Goal: Information Seeking & Learning: Check status

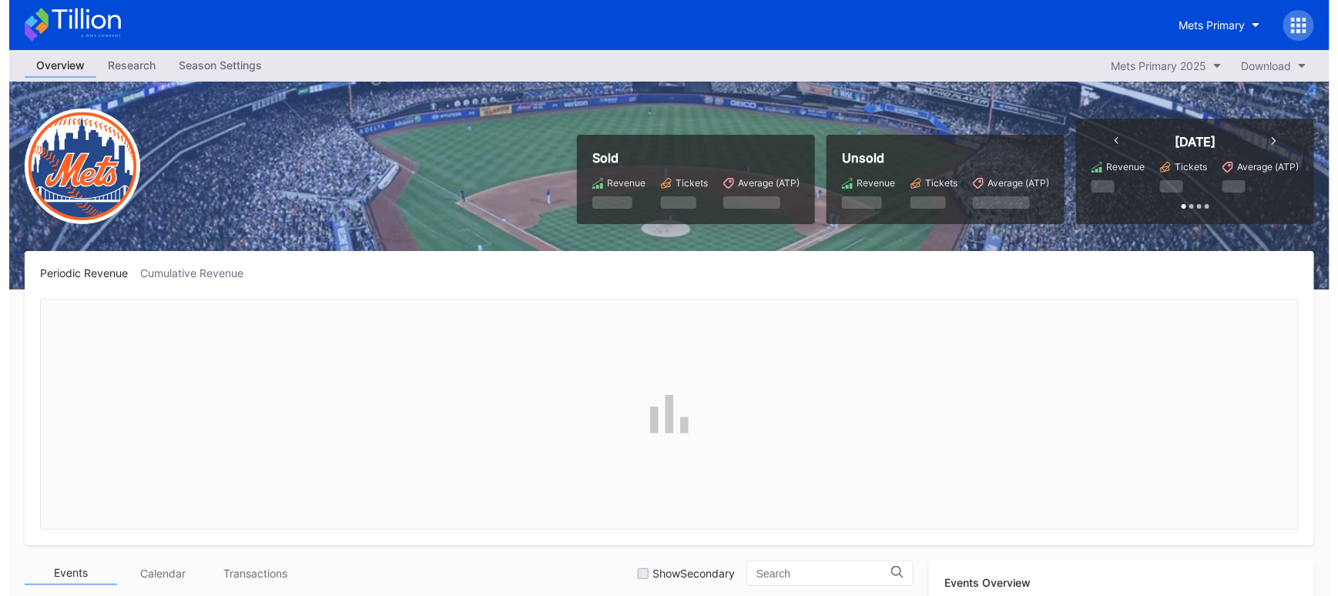
scroll to position [3305, 0]
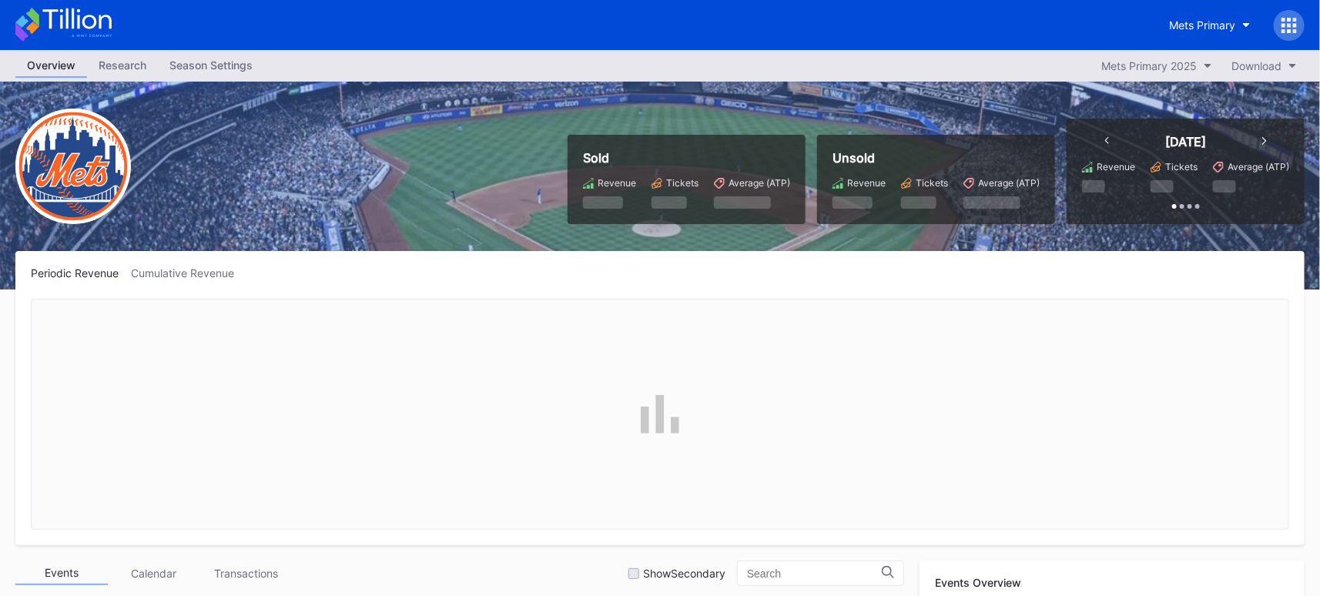
click at [1290, 25] on icon at bounding box center [1290, 25] width 4 height 4
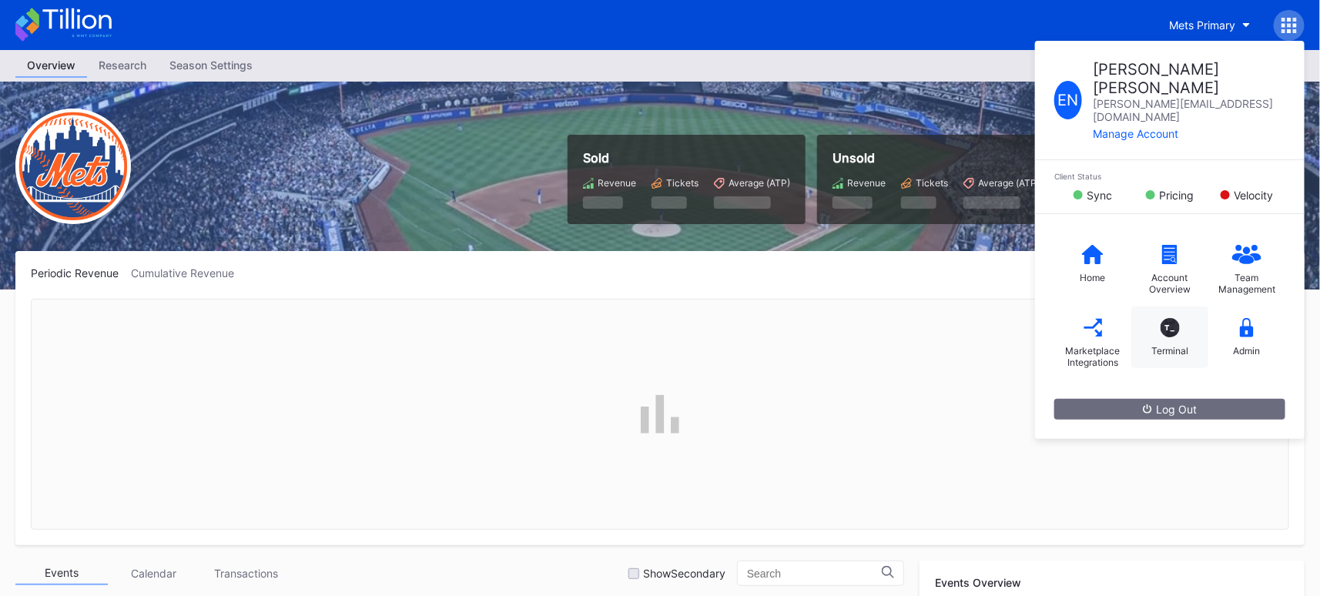
click at [1166, 318] on div "T_" at bounding box center [1170, 327] width 19 height 19
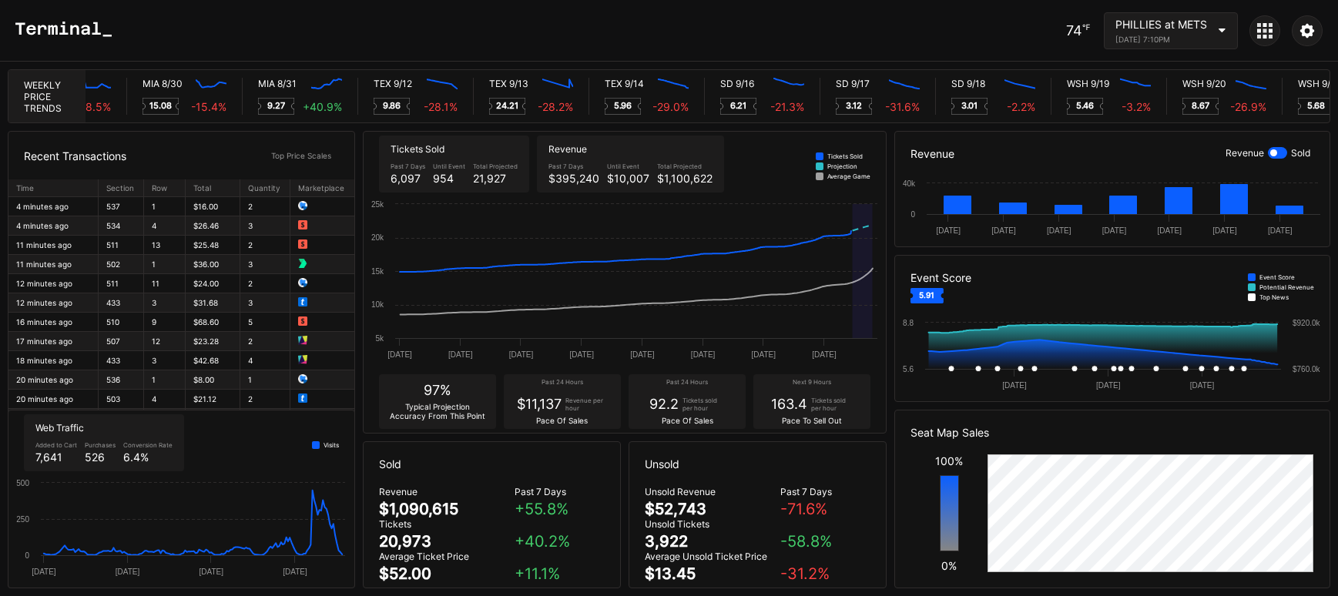
click at [1223, 35] on div "PHILLIES at METS [DATE] 7:10PM" at bounding box center [1171, 30] width 134 height 37
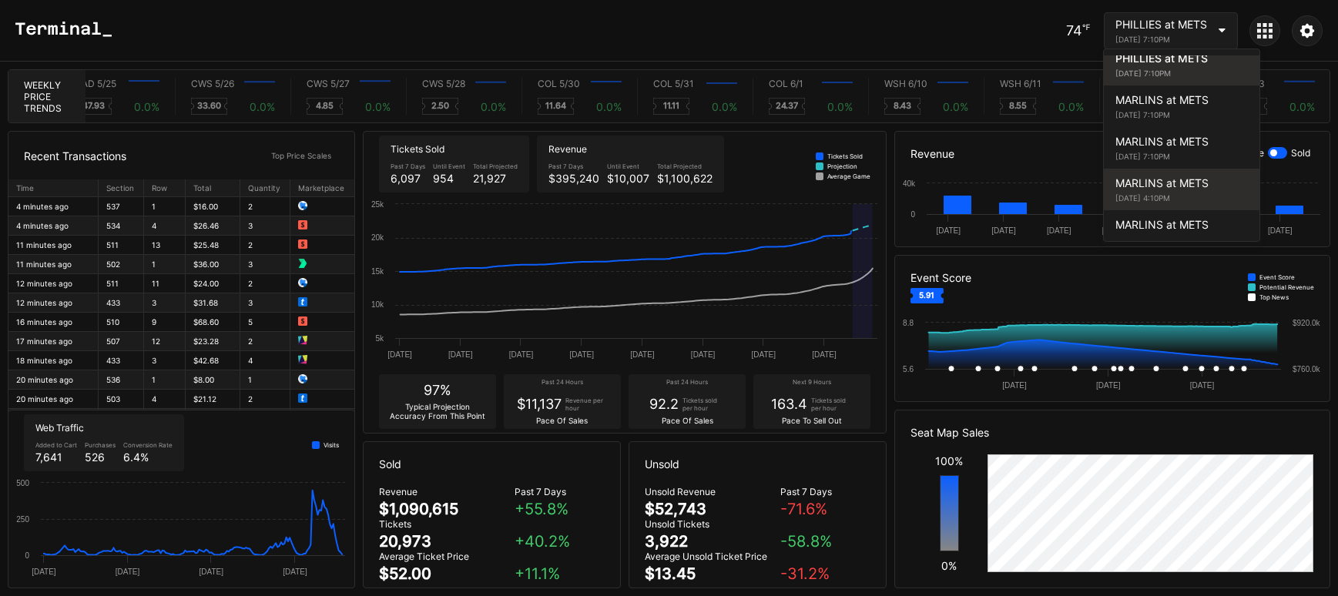
click at [1203, 193] on div "[DATE] 4:10PM" at bounding box center [1181, 197] width 132 height 9
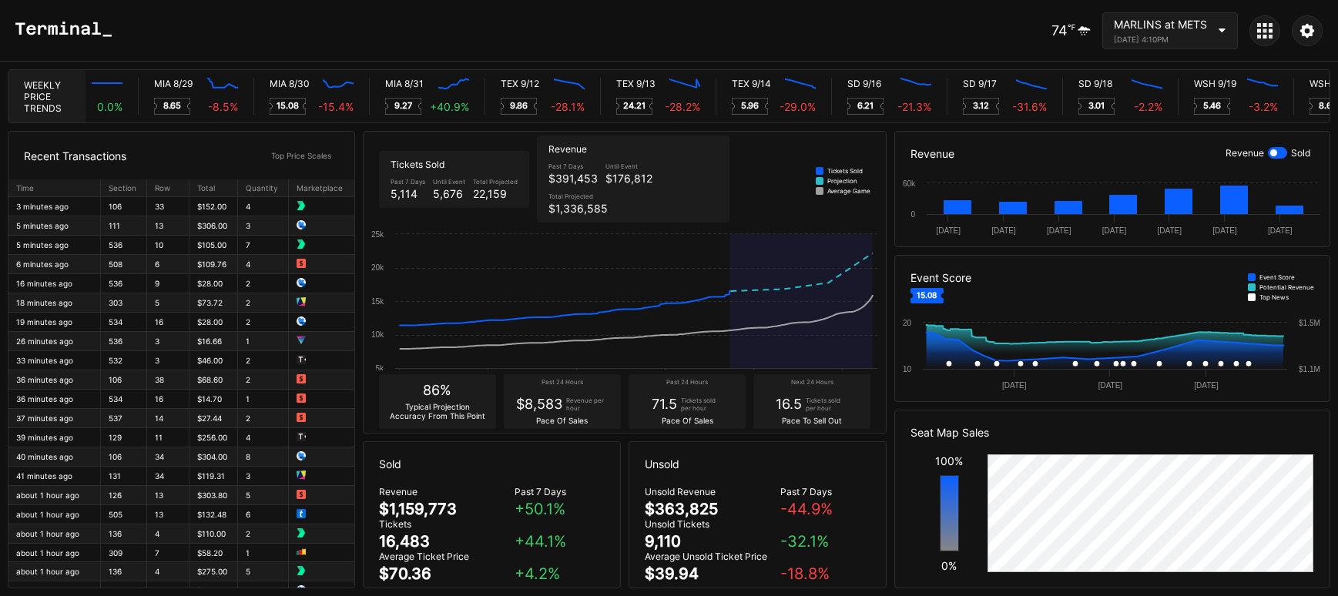
click at [1229, 35] on div "MARLINS at METS [DATE] 4:10PM" at bounding box center [1170, 30] width 136 height 37
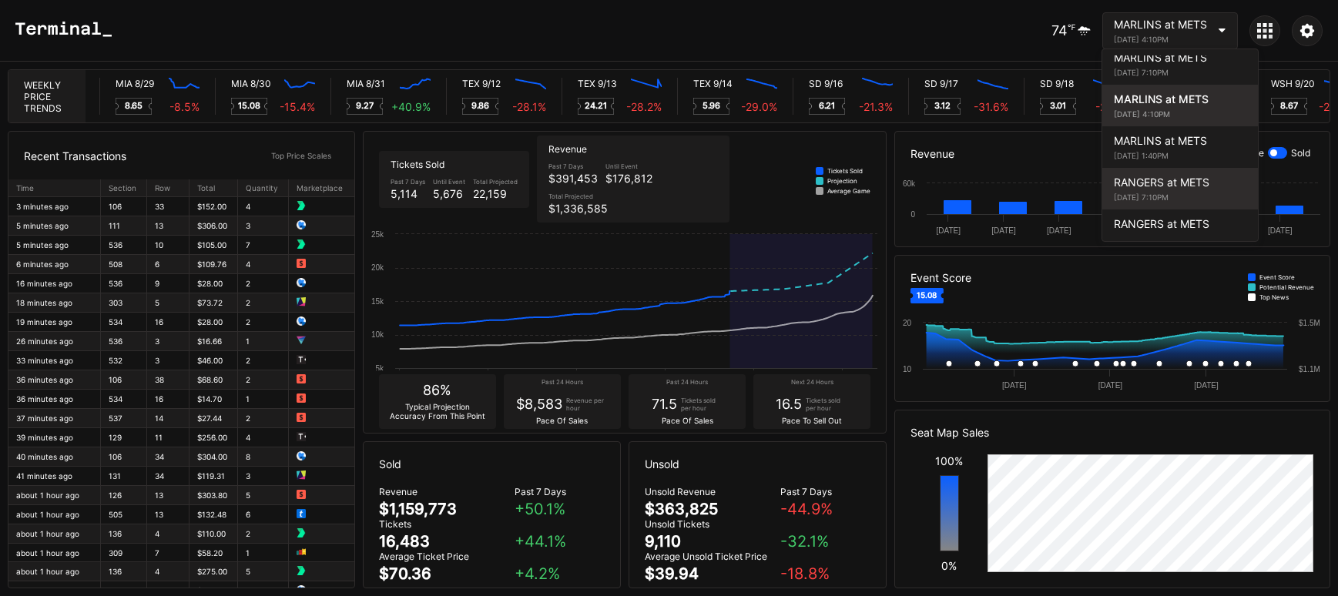
scroll to position [0, 7847]
click at [1166, 176] on div "RANGERS at METS" at bounding box center [1180, 182] width 132 height 13
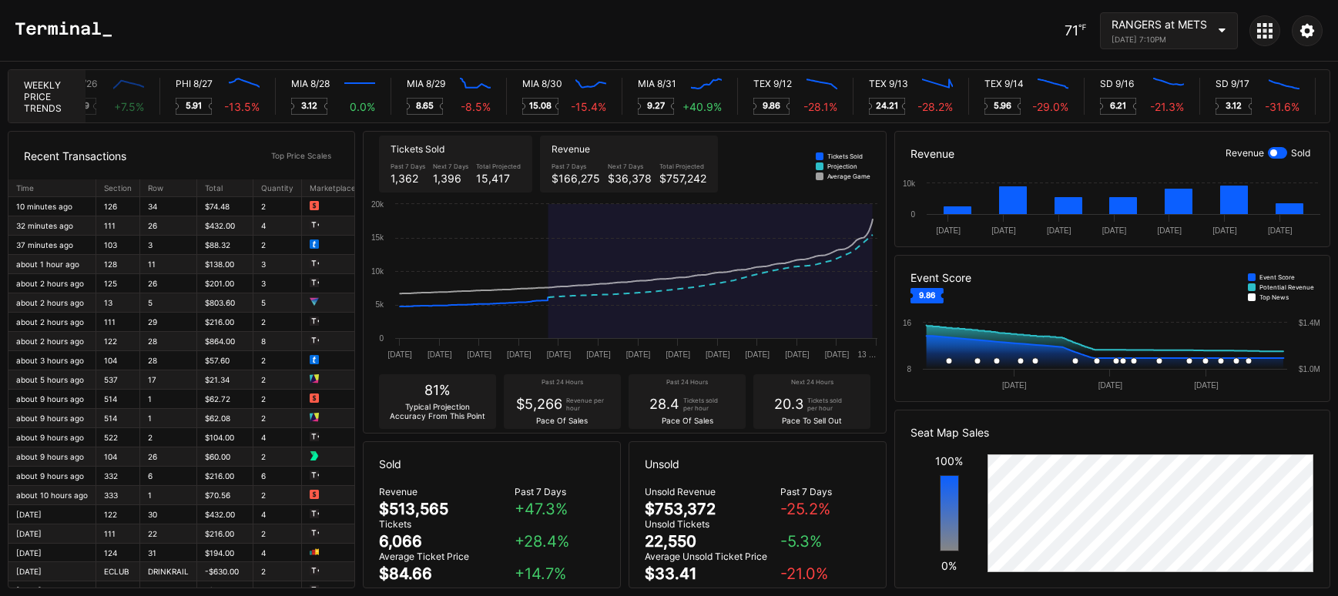
click at [1210, 30] on div "RANGERS at METS [DATE] 7:10PM" at bounding box center [1169, 30] width 138 height 37
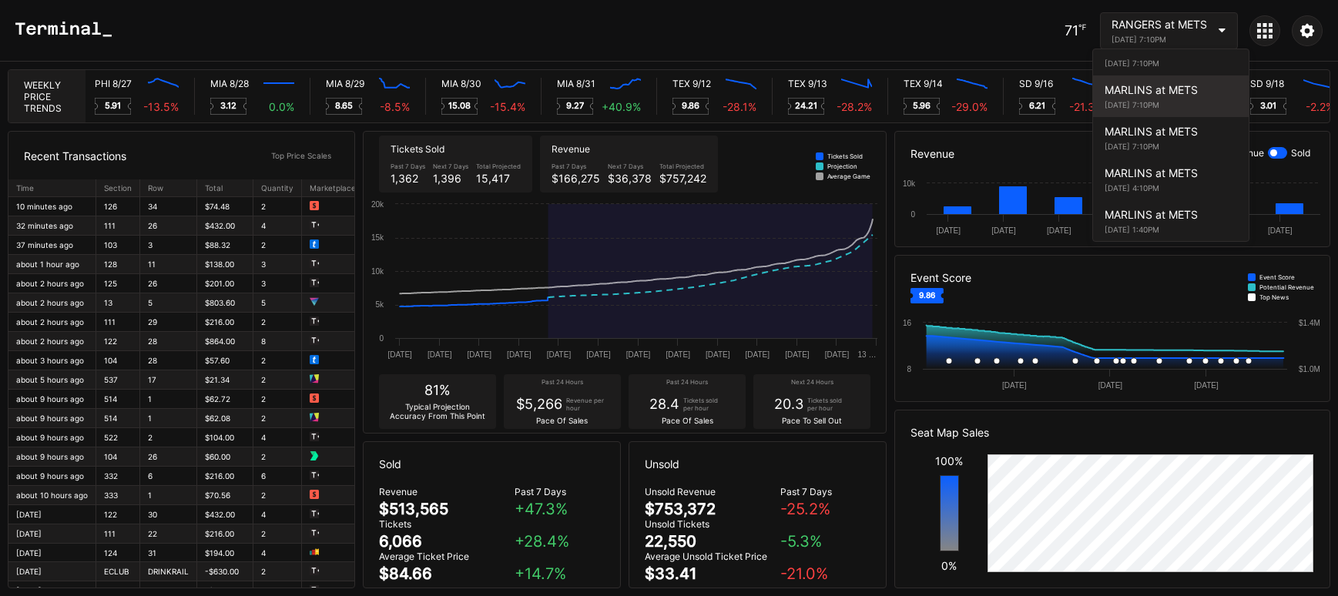
scroll to position [0, 7636]
click at [1172, 83] on div "MARLINS at METS" at bounding box center [1171, 89] width 132 height 13
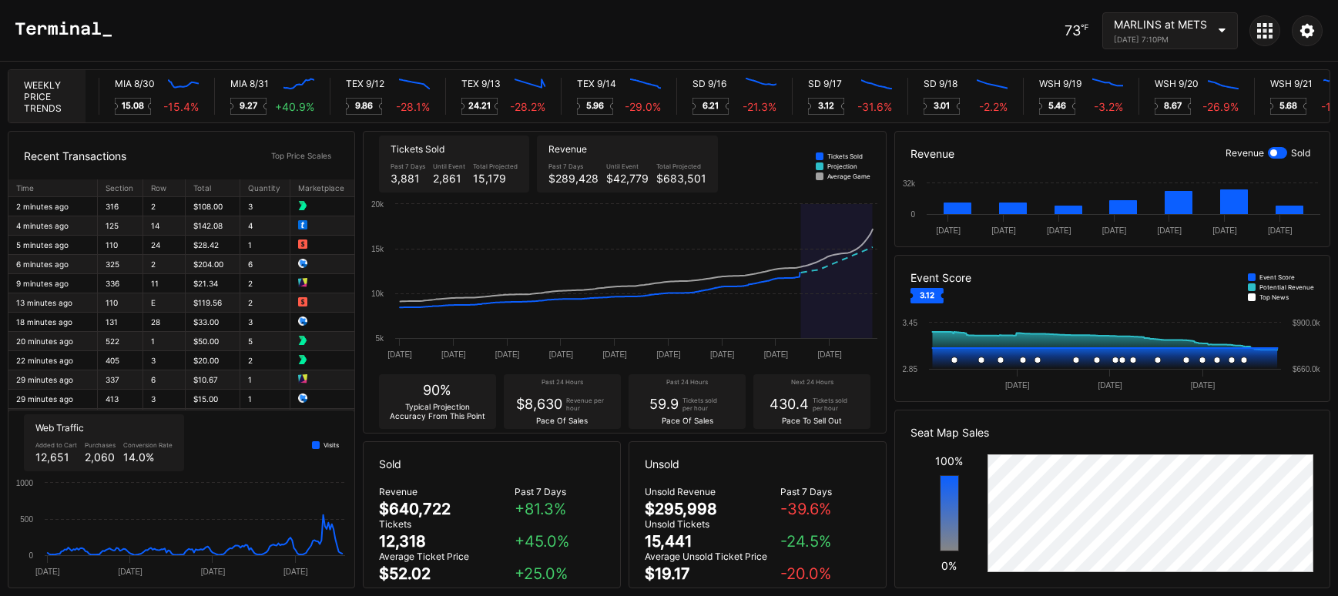
click at [1227, 38] on div "MARLINS at METS [DATE] 7:10PM" at bounding box center [1170, 30] width 136 height 37
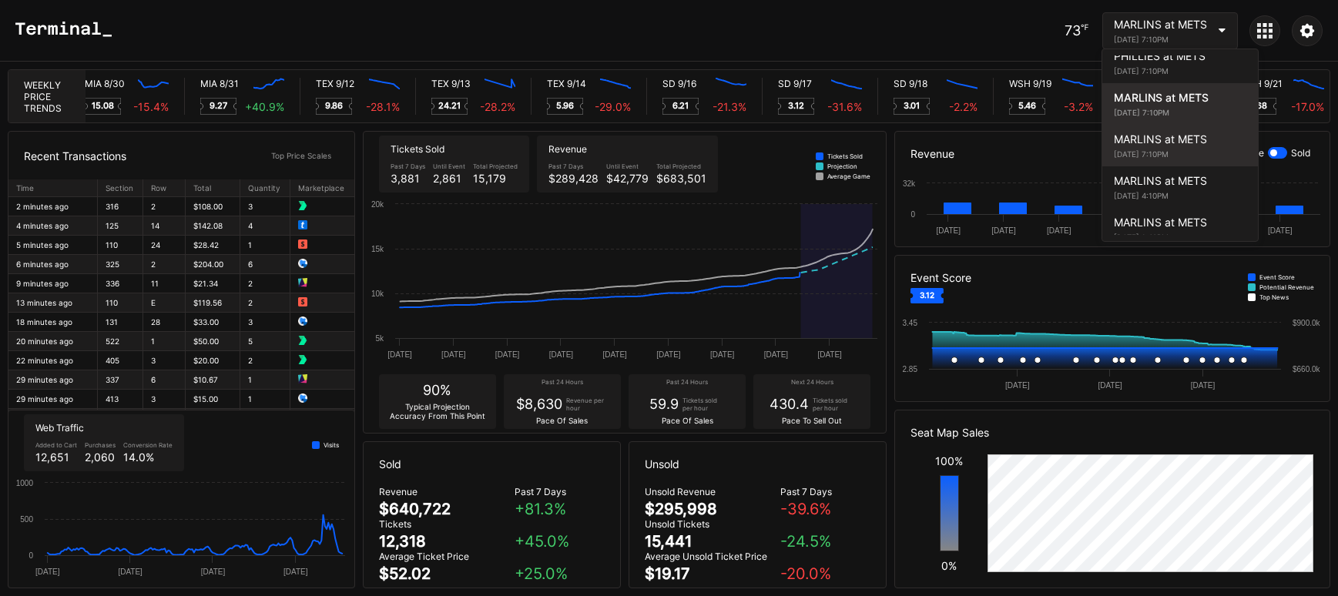
scroll to position [0, 7992]
click at [1201, 125] on div "MARLINS at METS [DATE] 7:10PM" at bounding box center [1180, 146] width 156 height 42
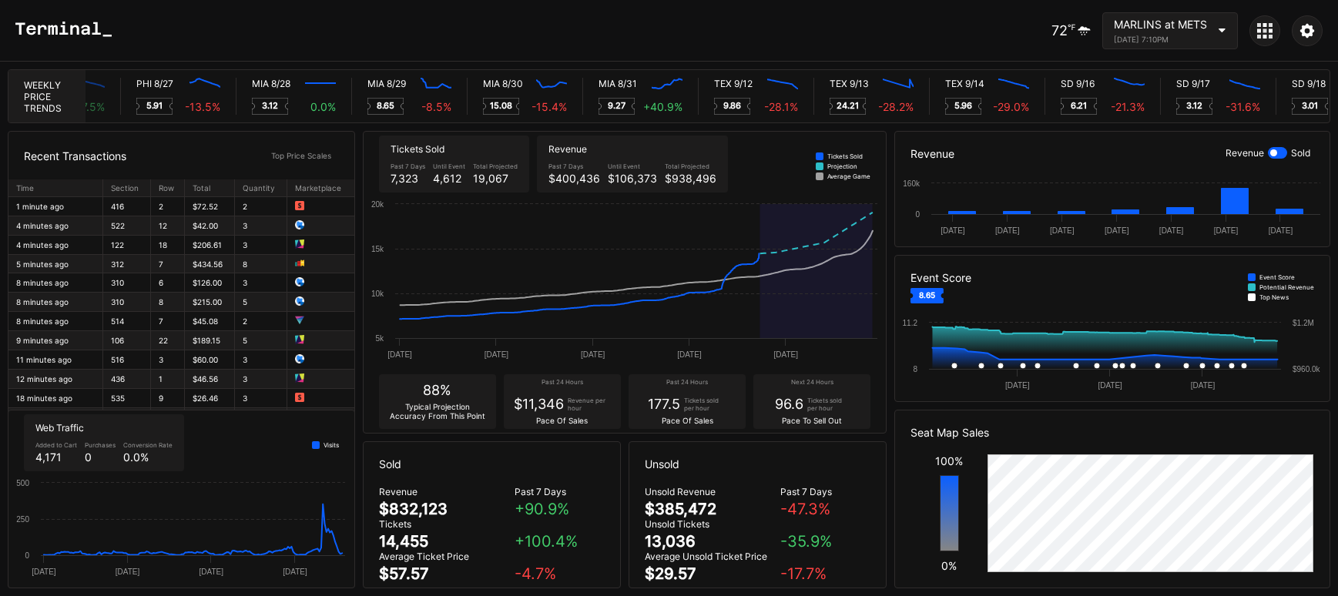
scroll to position [0, 7595]
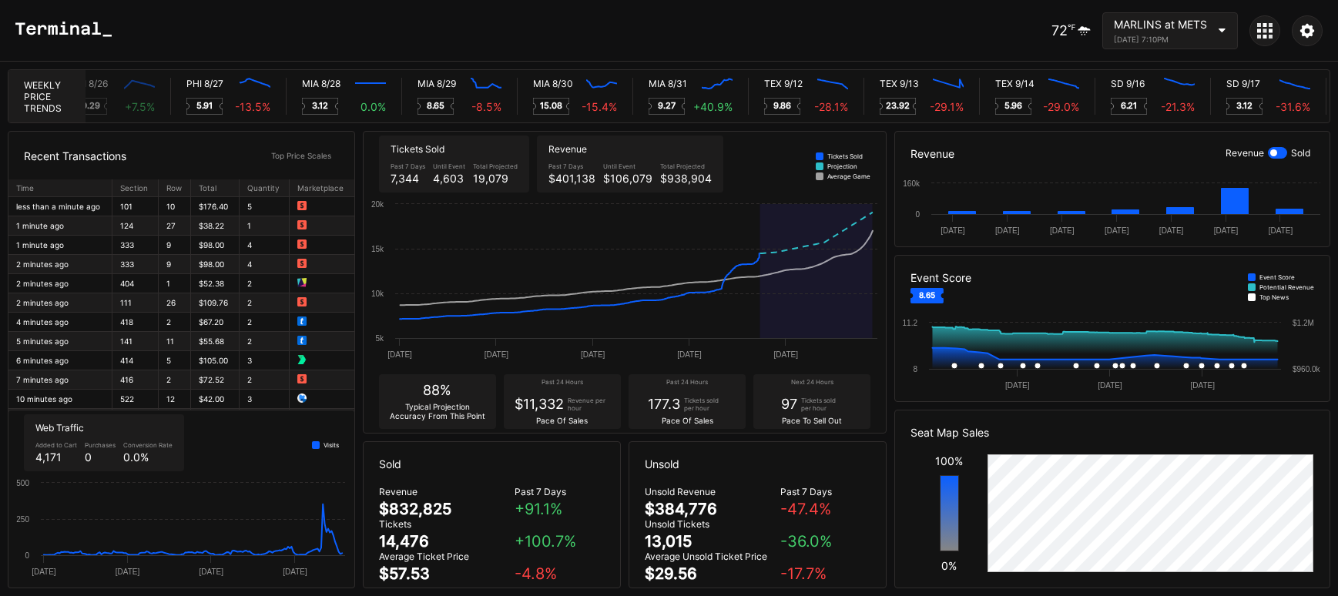
click at [1183, 35] on div "[DATE] 7:10PM" at bounding box center [1160, 39] width 93 height 9
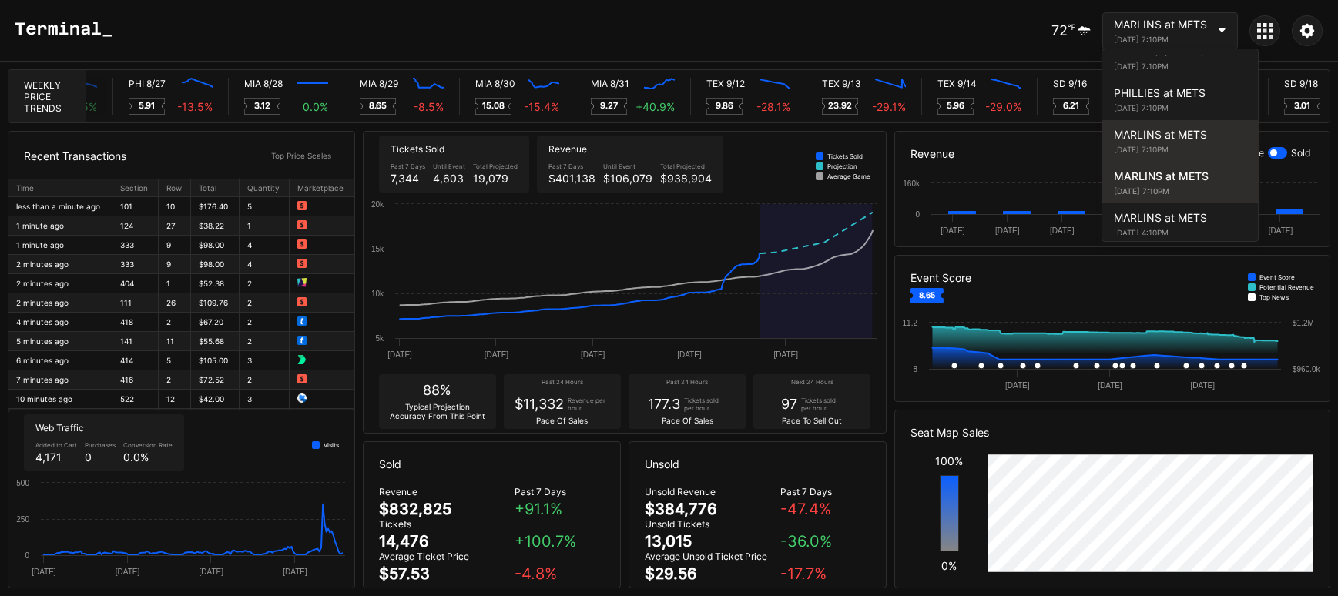
scroll to position [2721, 0]
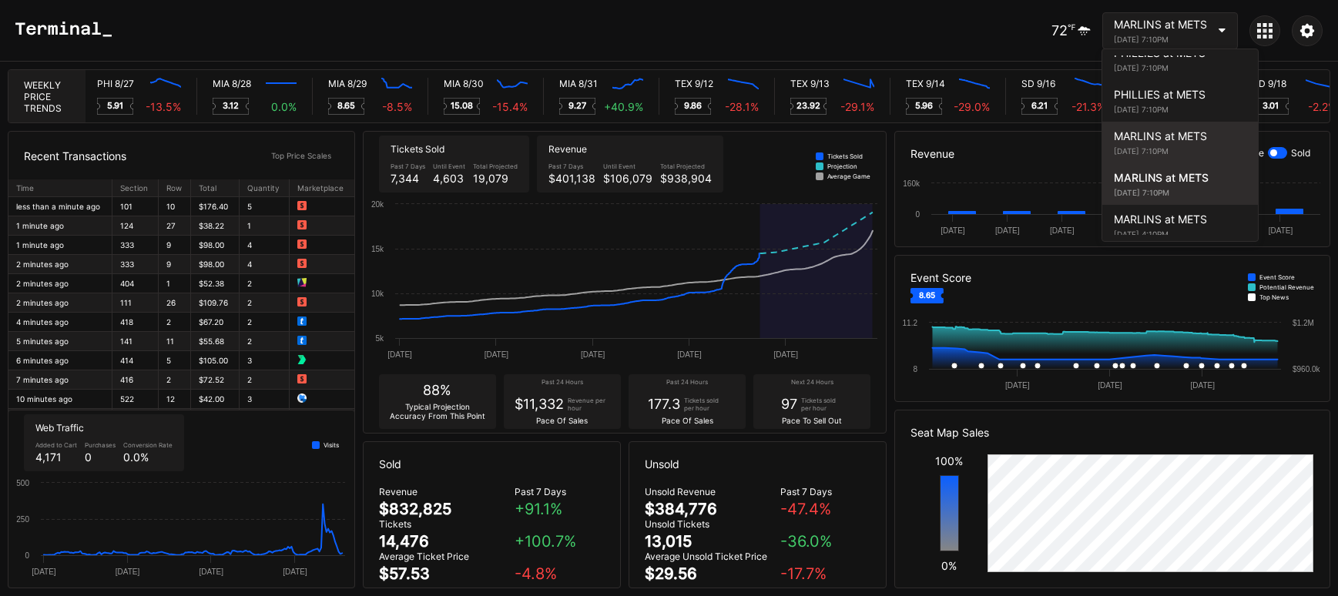
click at [1179, 146] on div "[DATE] 7:10PM" at bounding box center [1180, 150] width 132 height 9
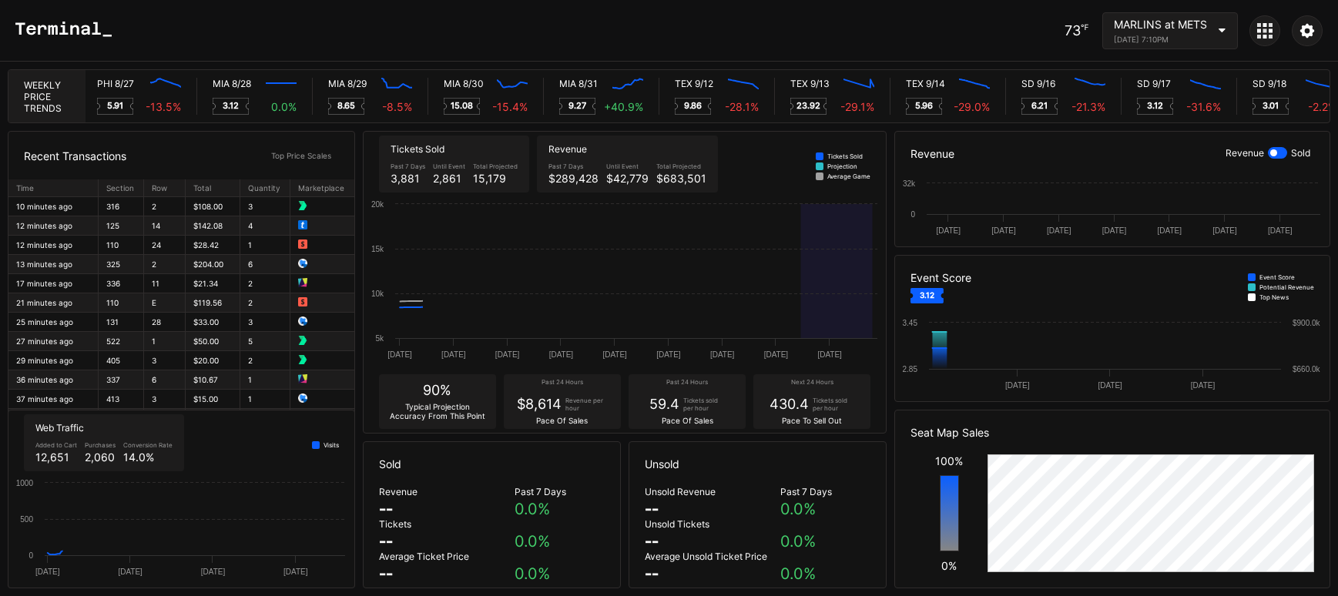
scroll to position [0, 7512]
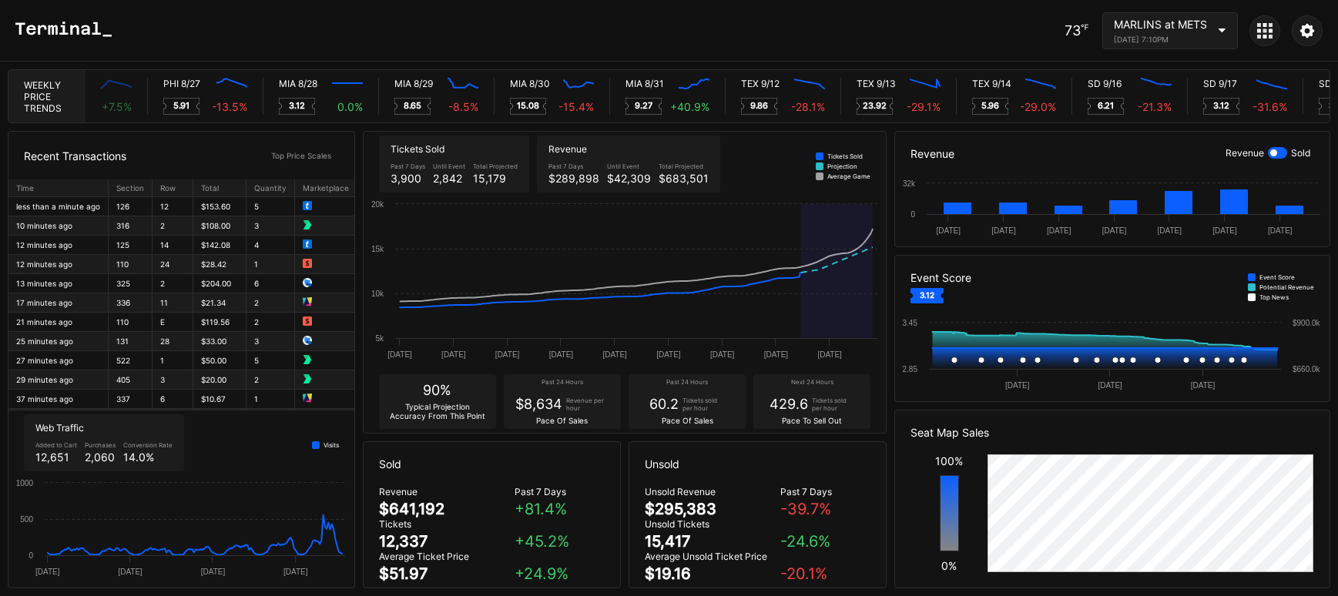
click at [1214, 31] on div "MARLINS at METS [DATE] 7:10PM" at bounding box center [1170, 30] width 136 height 37
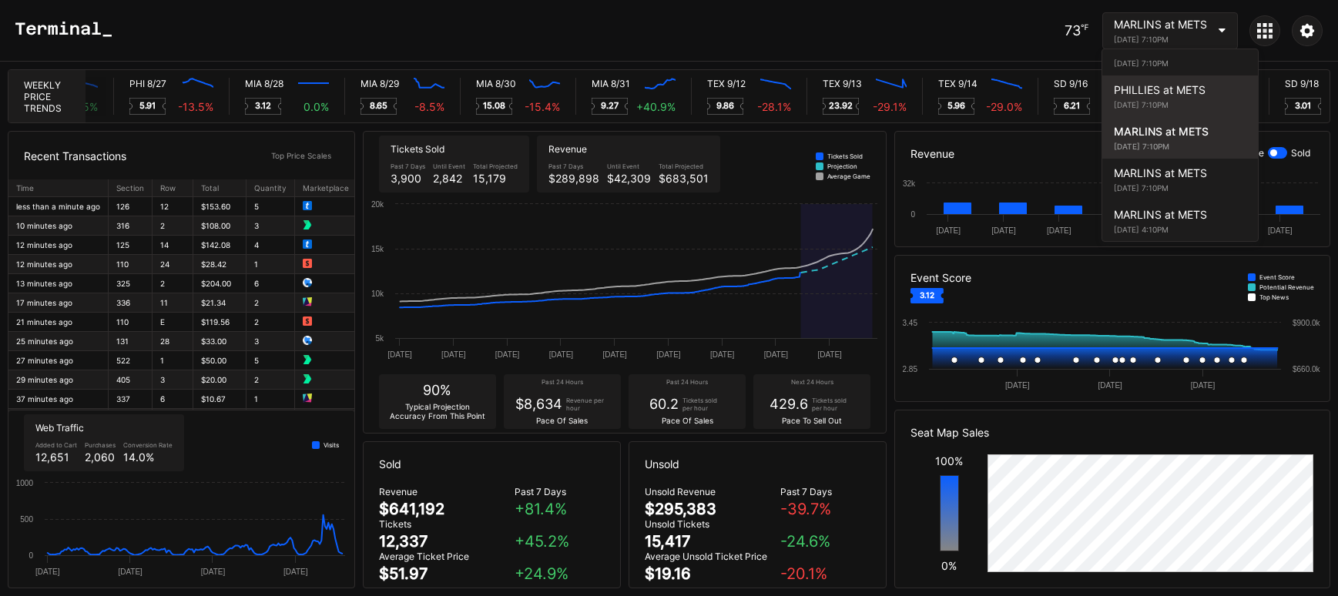
scroll to position [2704, 0]
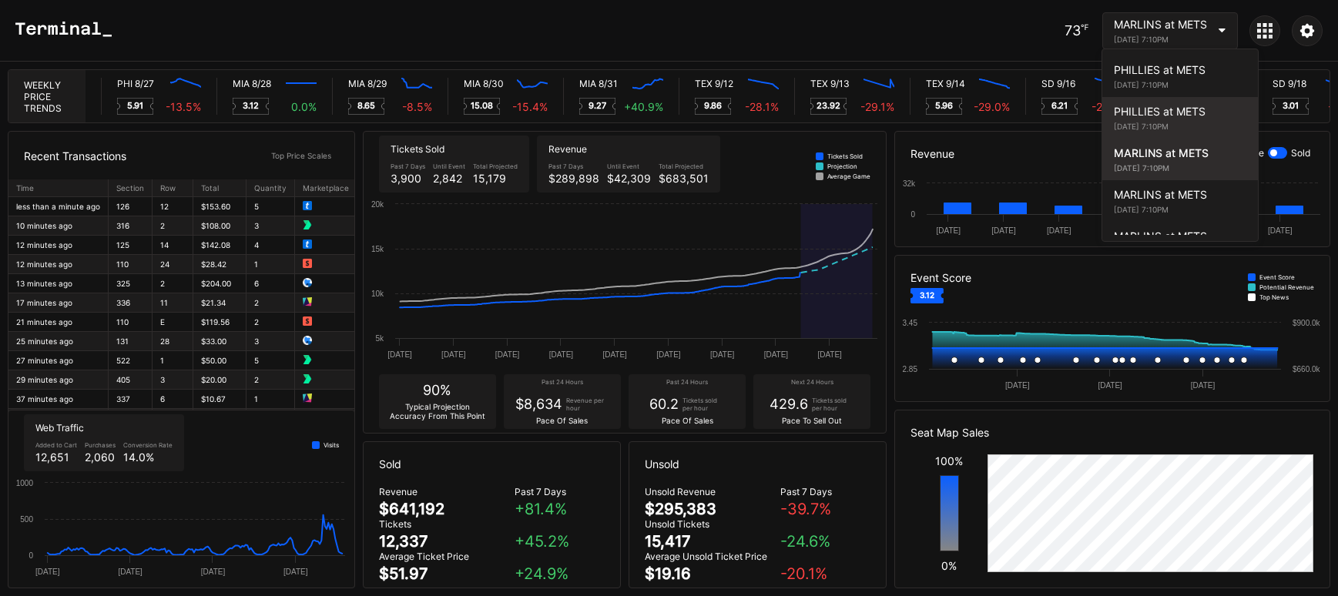
click at [1162, 97] on div "PHILLIES at METS [DATE] 7:10PM" at bounding box center [1180, 118] width 156 height 42
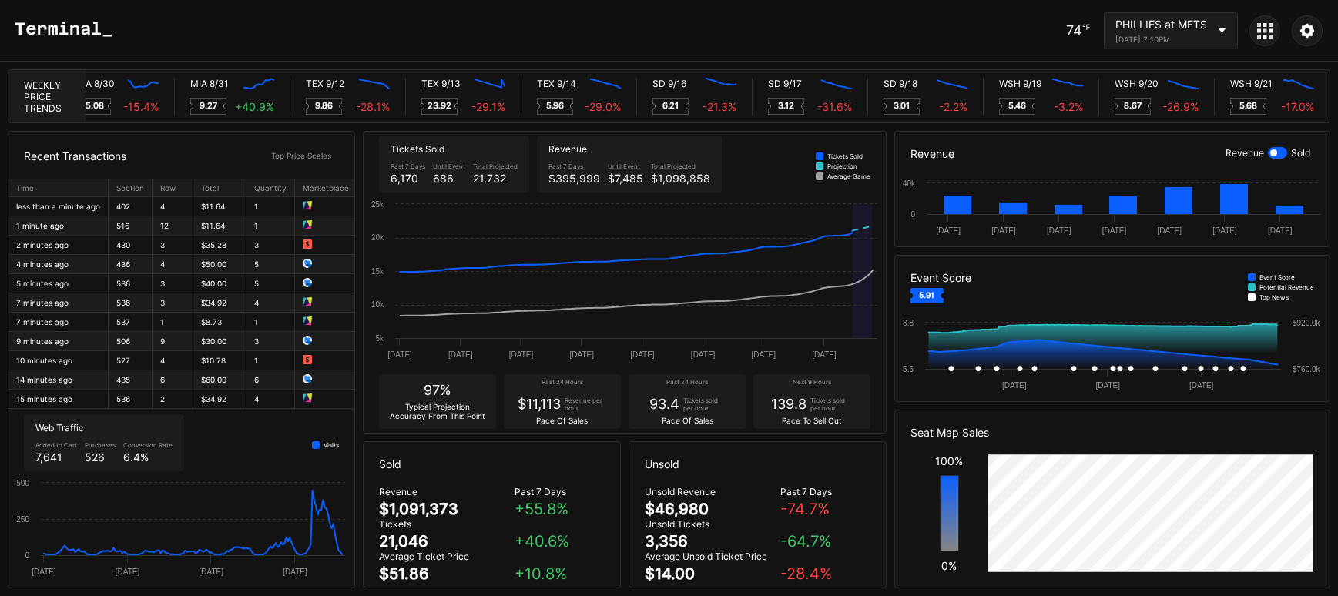
scroll to position [0, 7523]
